Goal: Transaction & Acquisition: Subscribe to service/newsletter

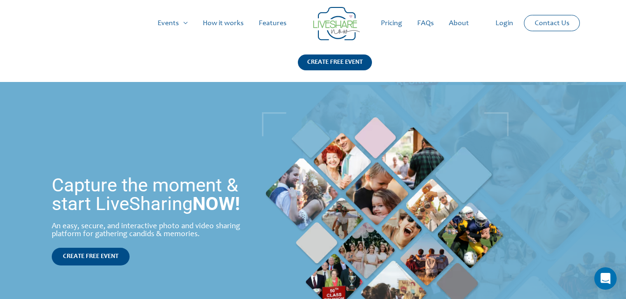
click at [393, 21] on link "Pricing" at bounding box center [391, 23] width 36 height 30
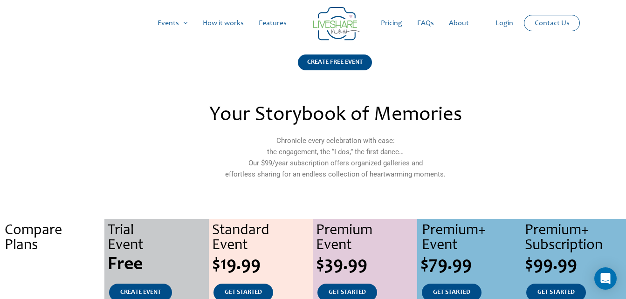
click at [229, 27] on link "How it works" at bounding box center [223, 23] width 56 height 30
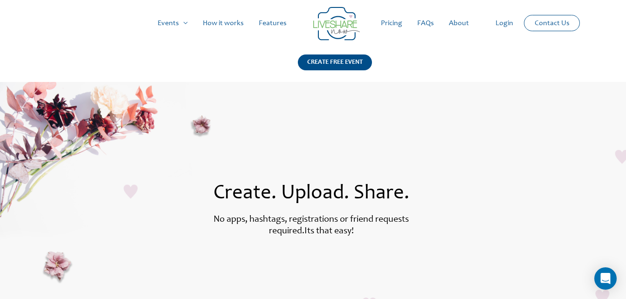
click at [463, 23] on link "About" at bounding box center [459, 23] width 35 height 30
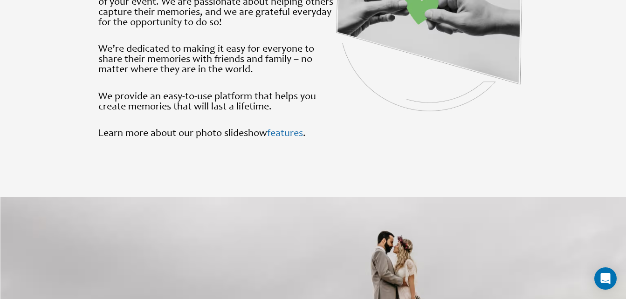
scroll to position [1010, 0]
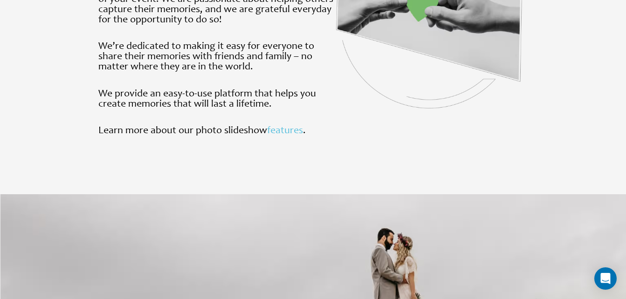
click at [294, 136] on link "features" at bounding box center [285, 131] width 36 height 10
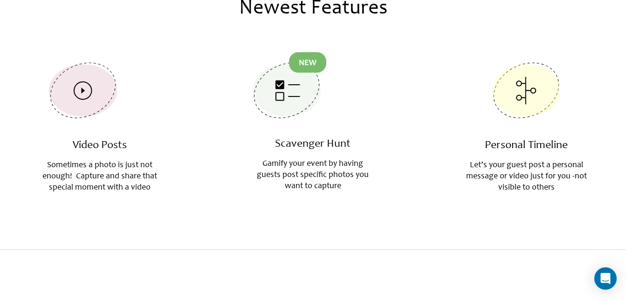
scroll to position [407, 0]
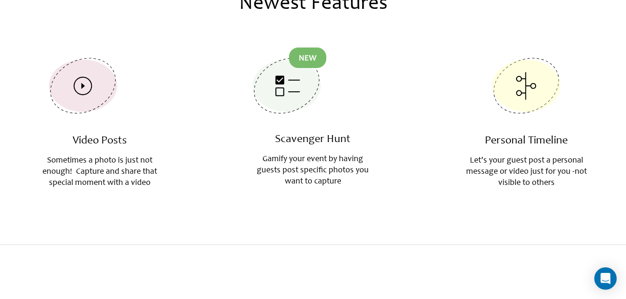
click at [528, 79] on img at bounding box center [526, 86] width 84 height 77
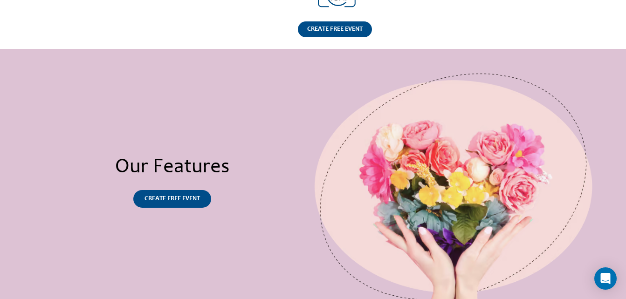
scroll to position [0, 0]
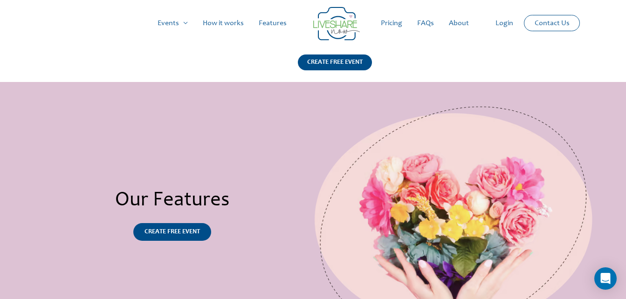
click at [435, 23] on link "FAQs" at bounding box center [426, 23] width 32 height 30
click at [398, 21] on link "Pricing" at bounding box center [391, 23] width 36 height 30
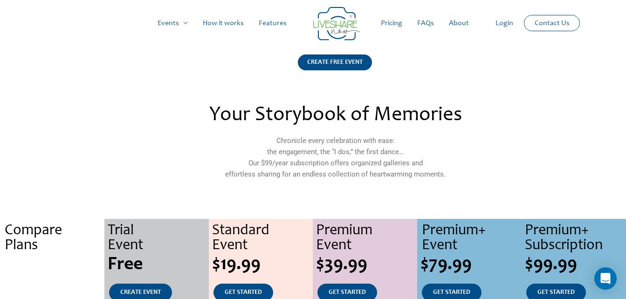
click at [206, 25] on link "How it works" at bounding box center [223, 23] width 56 height 30
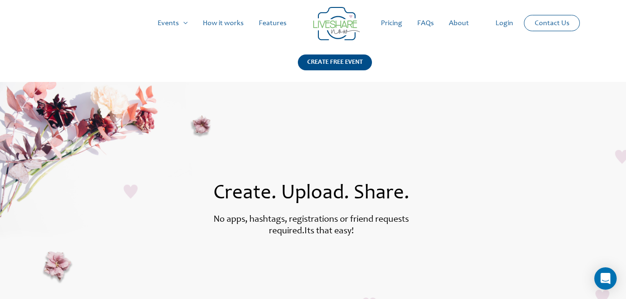
click at [384, 27] on link "Pricing" at bounding box center [391, 23] width 36 height 30
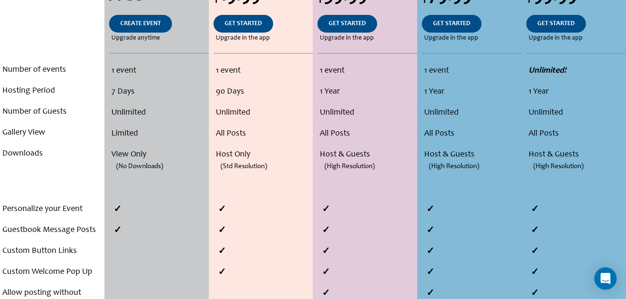
scroll to position [271, 0]
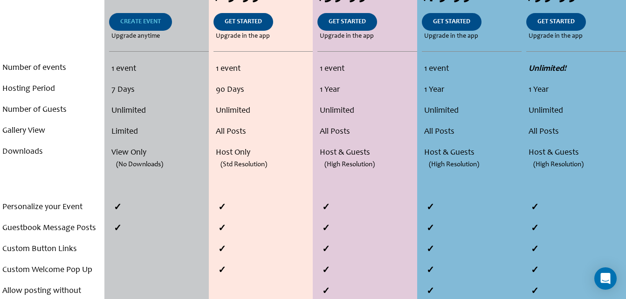
click at [134, 25] on span "CREATE EVENT" at bounding box center [140, 22] width 41 height 7
